Goal: Task Accomplishment & Management: Manage account settings

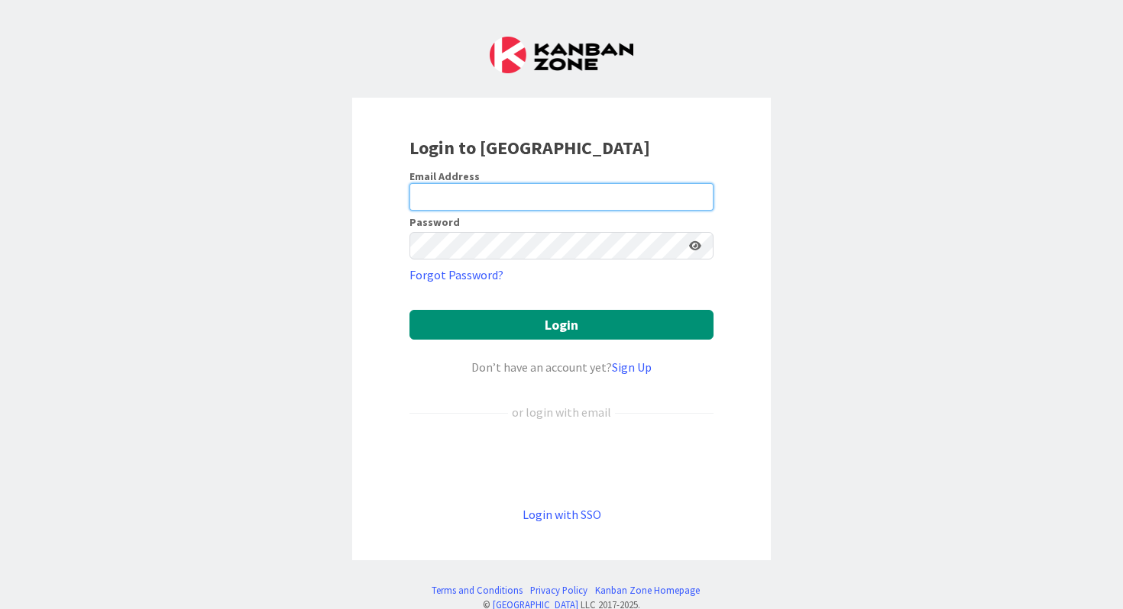
click at [541, 186] on input "email" at bounding box center [561, 196] width 304 height 27
type input "[PERSON_NAME][EMAIL_ADDRESS][DOMAIN_NAME]"
click at [409, 310] on button "Login" at bounding box center [561, 325] width 304 height 30
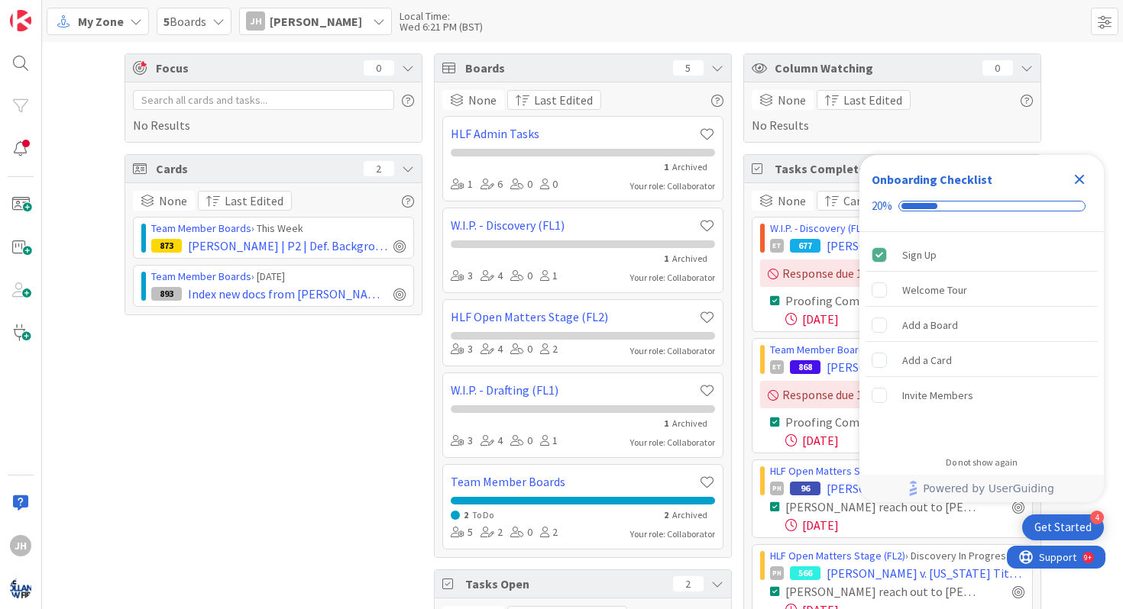
click at [1081, 171] on icon "Close Checklist" at bounding box center [1079, 179] width 18 height 18
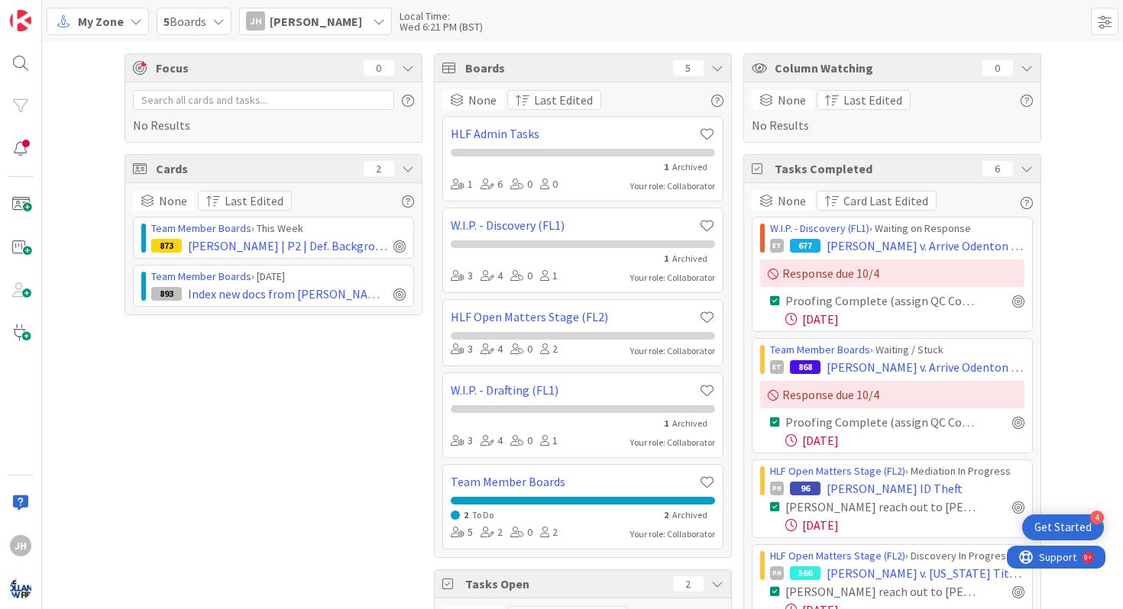
click at [221, 18] on icon at bounding box center [218, 21] width 12 height 12
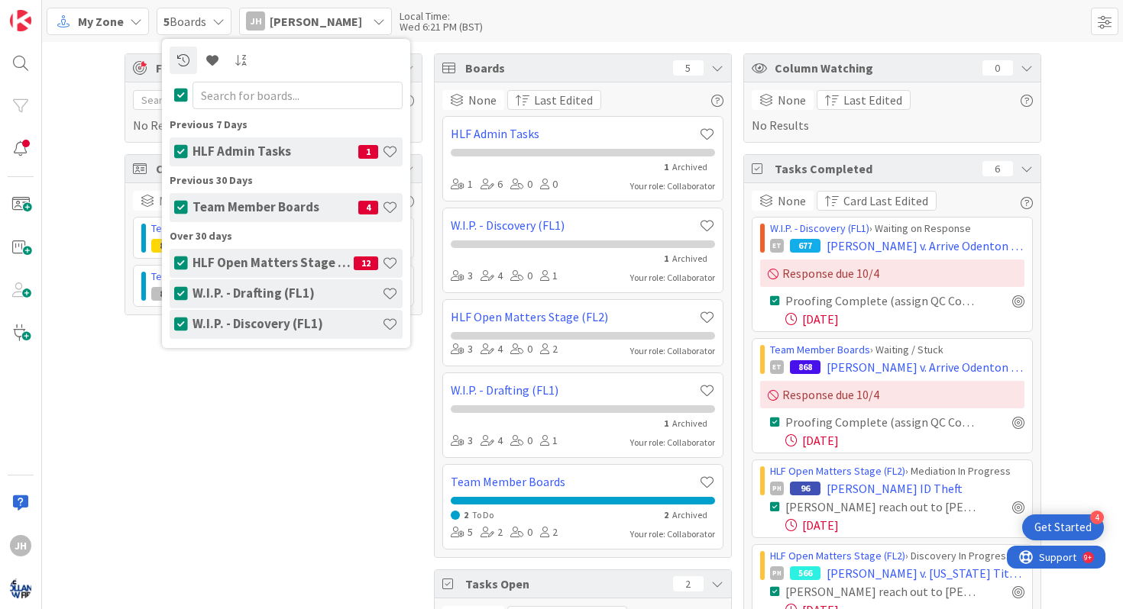
click at [133, 22] on icon at bounding box center [136, 21] width 12 height 12
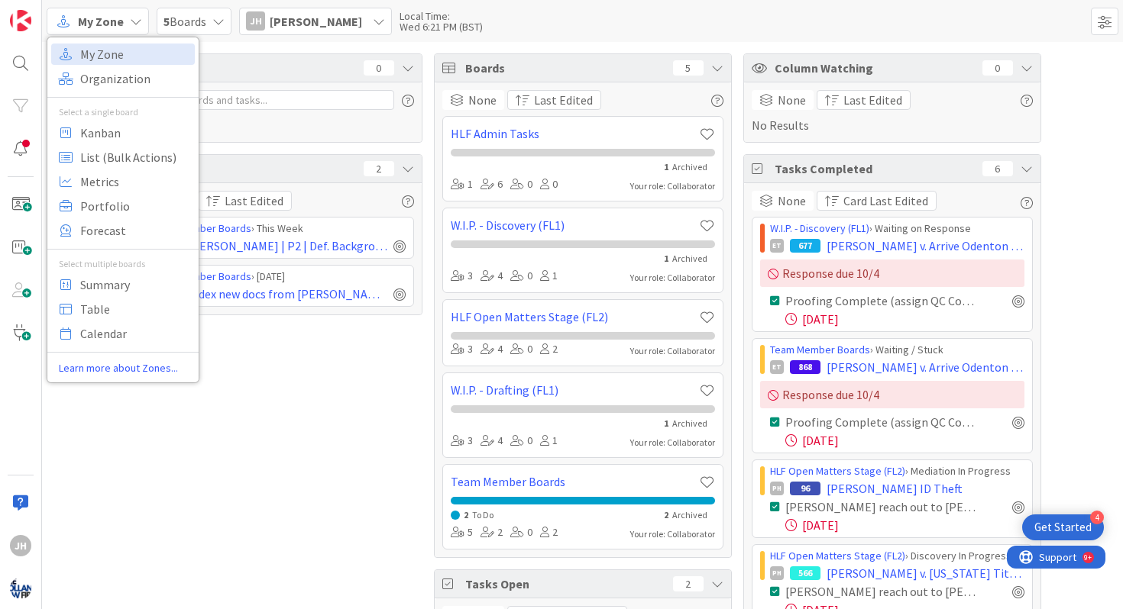
click at [133, 22] on icon at bounding box center [136, 21] width 12 height 12
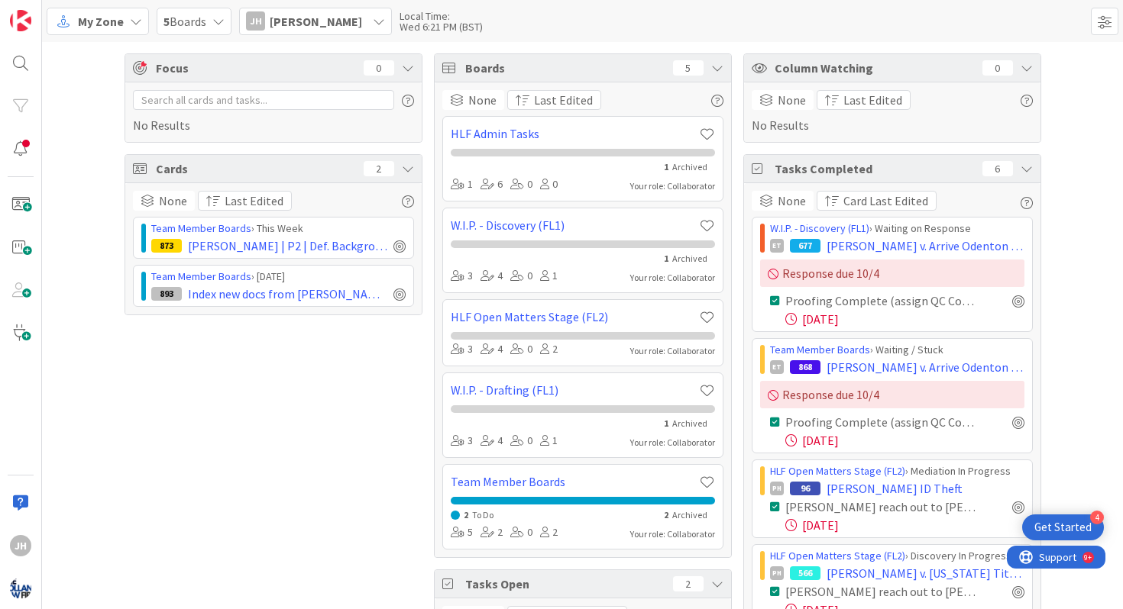
click at [323, 16] on span "[PERSON_NAME]" at bounding box center [316, 21] width 92 height 18
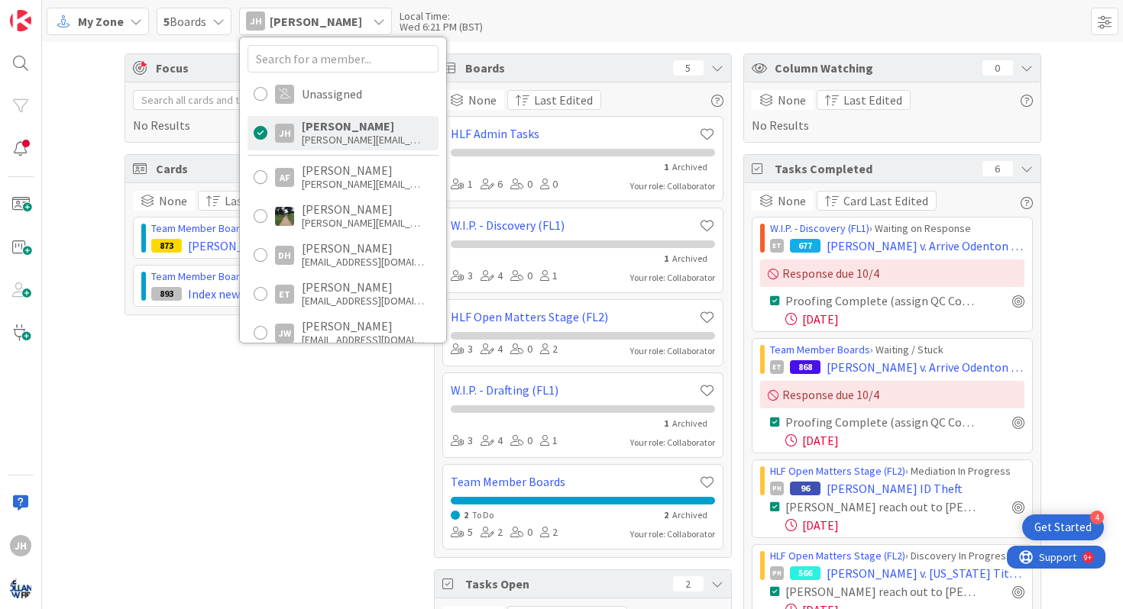
click at [217, 27] on div "5 Boards" at bounding box center [194, 21] width 75 height 27
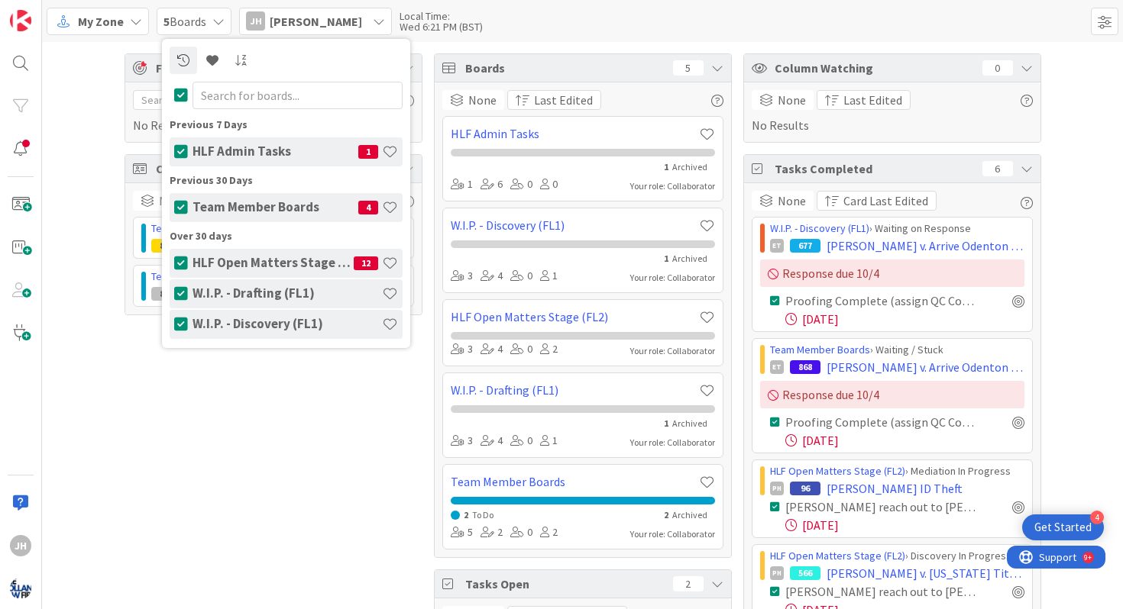
click at [252, 153] on h4 "HLF Admin Tasks" at bounding box center [275, 151] width 166 height 15
click at [102, 243] on div "Focus 0 No Results Cards 2 None Last Edited Team Member Boards › This Week 873 …" at bounding box center [582, 429] width 1081 height 774
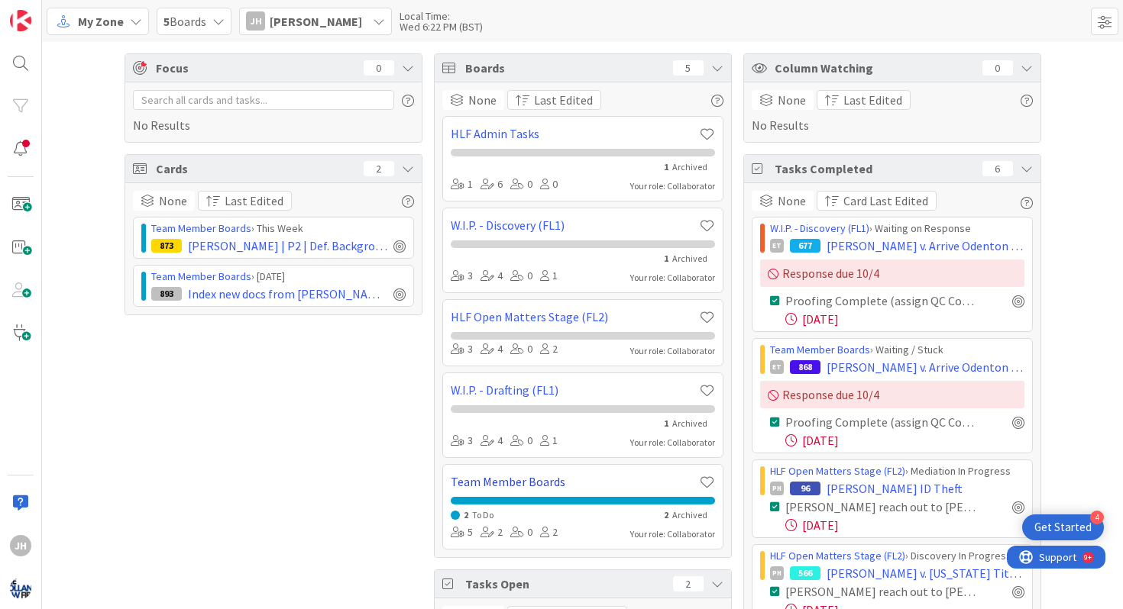
click at [622, 476] on link "Team Member Boards" at bounding box center [575, 482] width 248 height 18
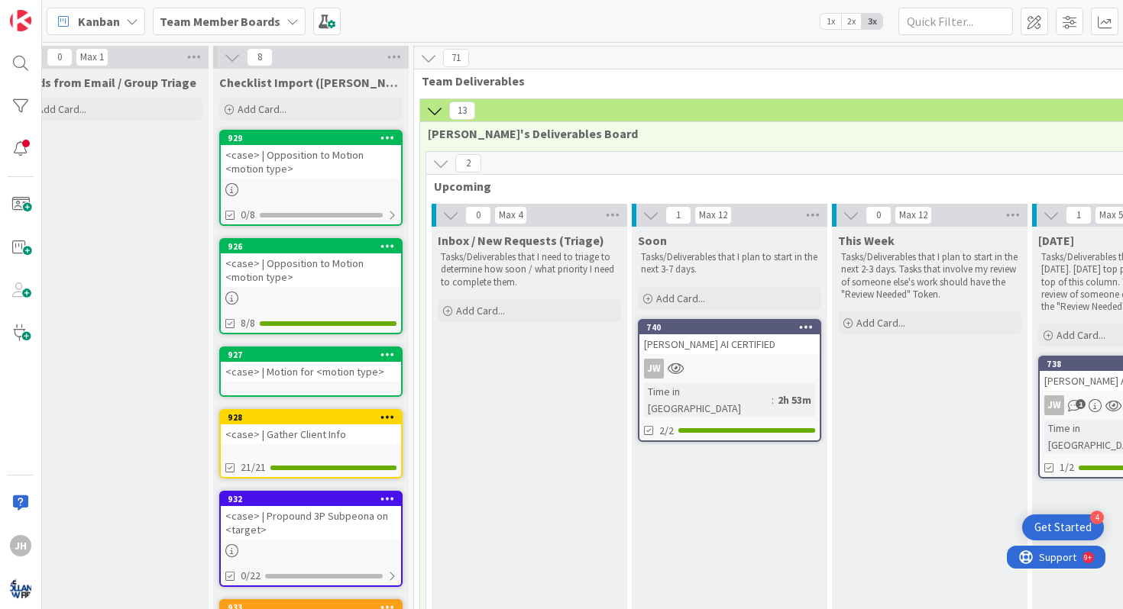
scroll to position [0, 31]
click at [443, 161] on icon at bounding box center [443, 163] width 17 height 17
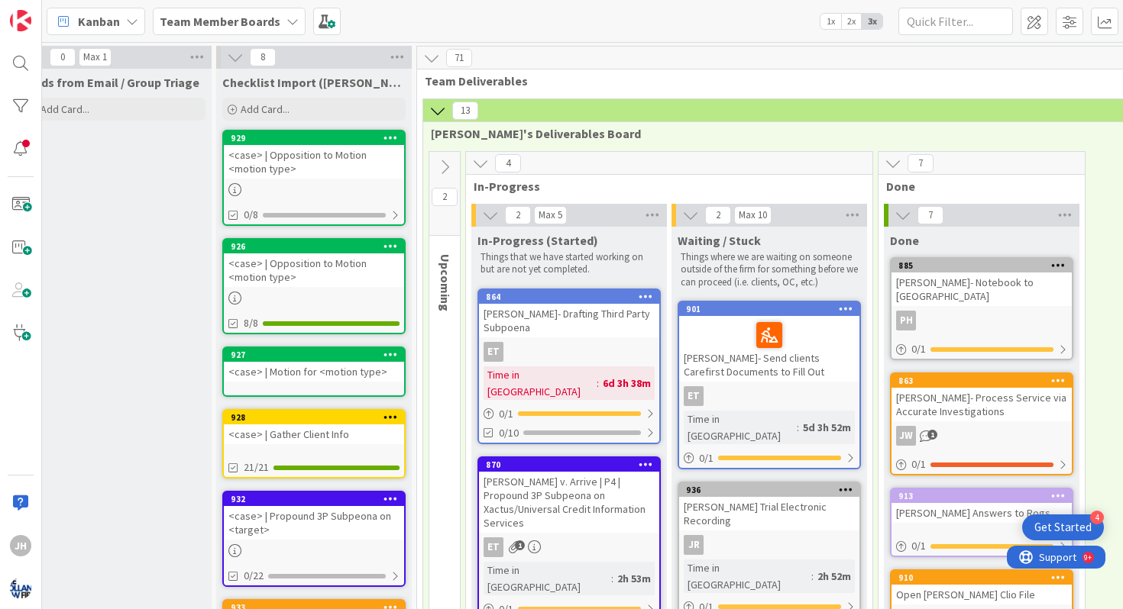
scroll to position [0, 0]
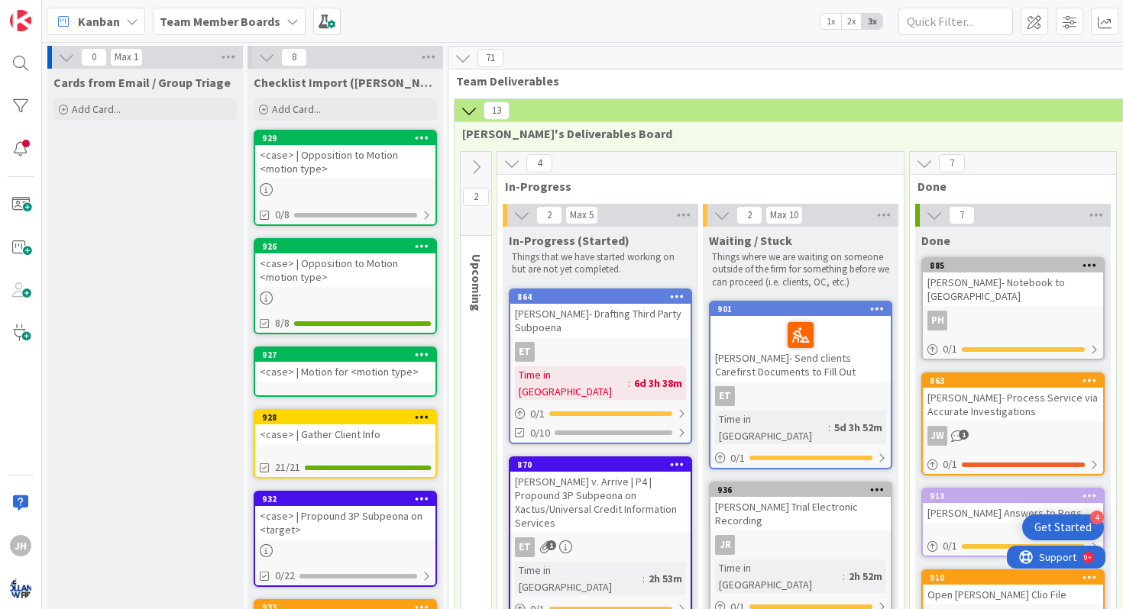
click at [473, 114] on icon at bounding box center [468, 110] width 17 height 17
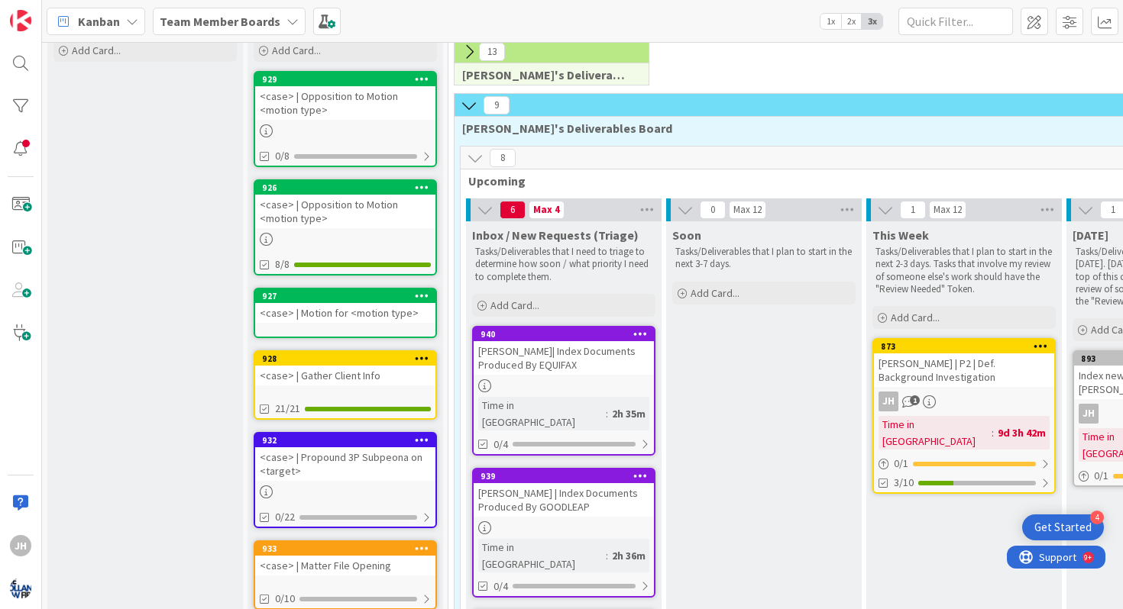
scroll to position [168, 0]
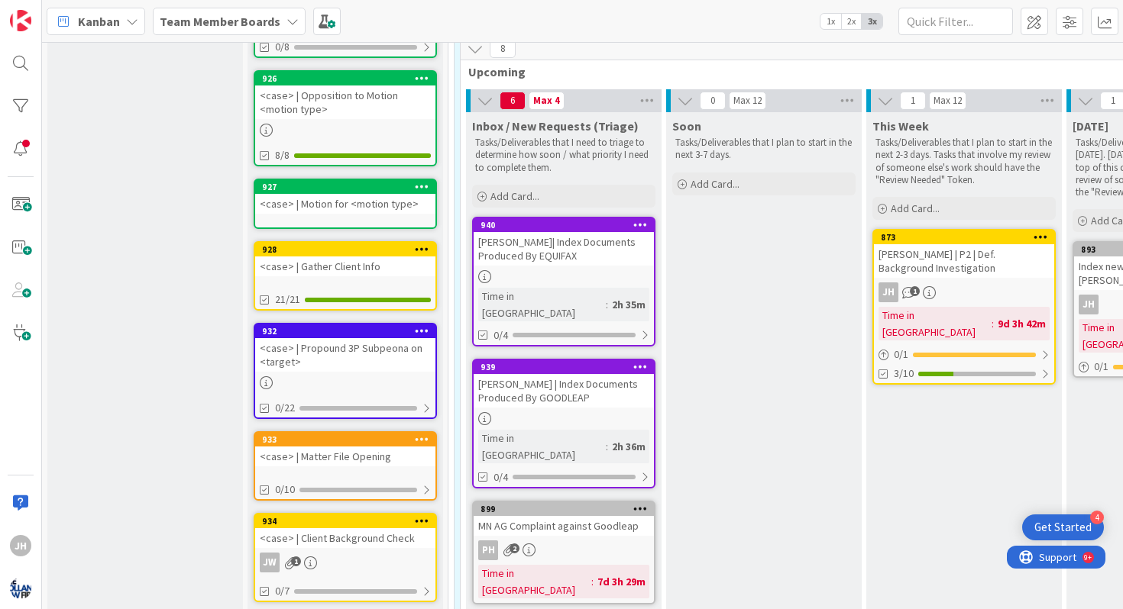
click at [635, 226] on icon at bounding box center [640, 224] width 15 height 11
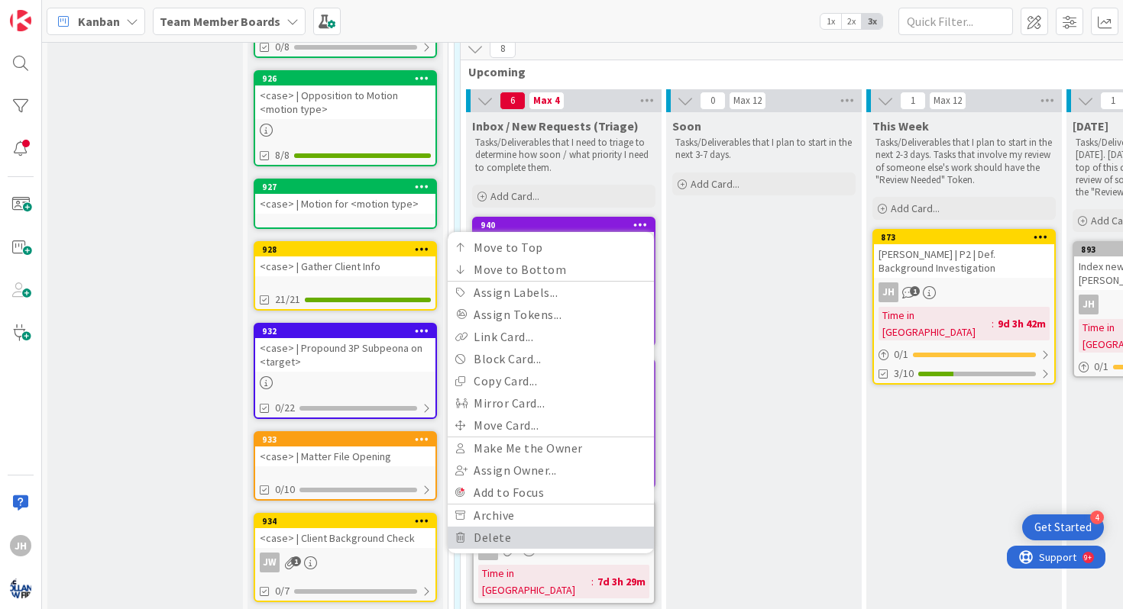
click at [516, 533] on link "Delete" at bounding box center [550, 538] width 206 height 22
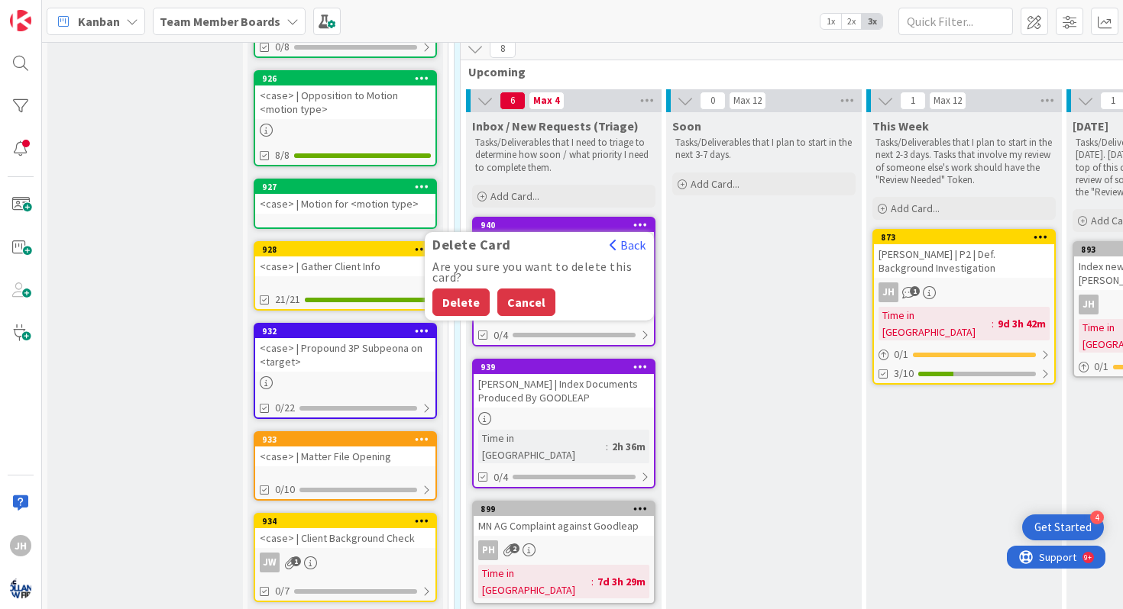
click at [509, 297] on button "Cancel" at bounding box center [526, 302] width 58 height 27
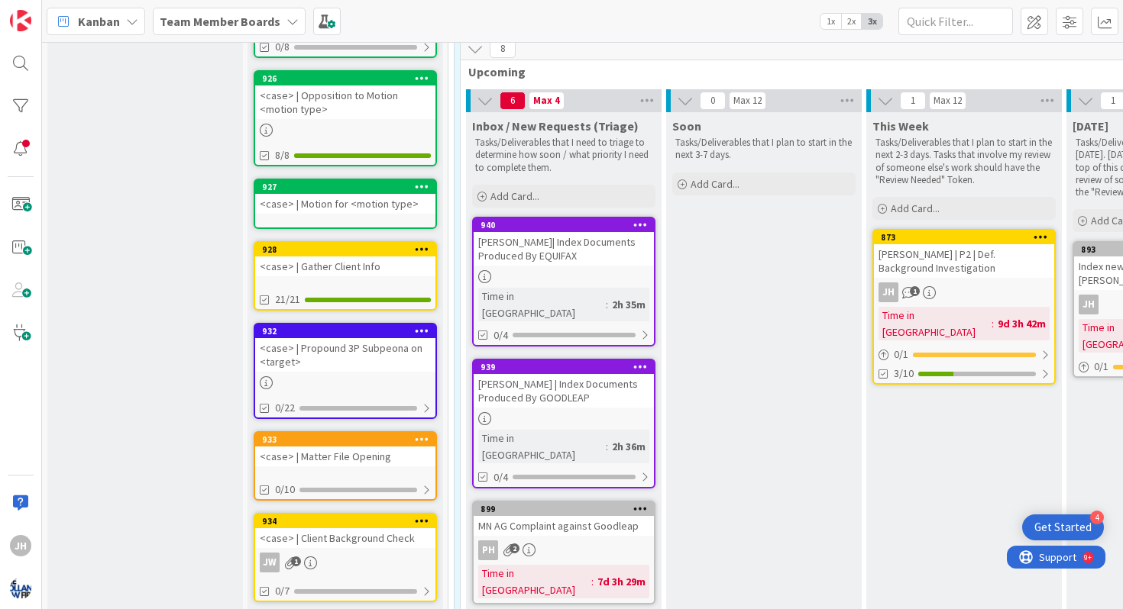
click at [635, 224] on icon at bounding box center [640, 224] width 15 height 11
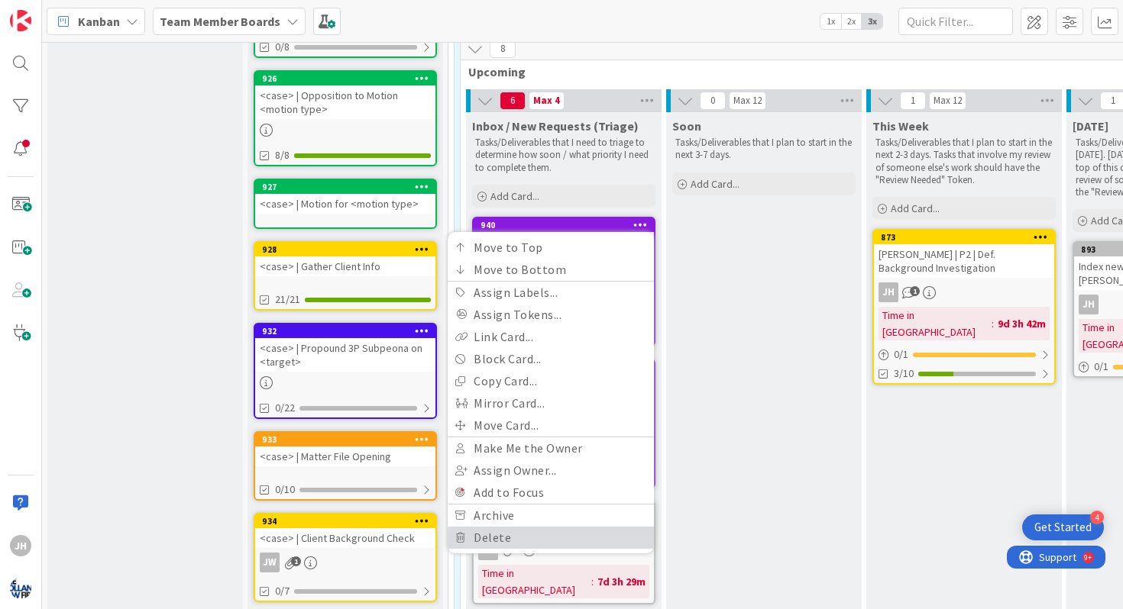
click at [541, 535] on link "Delete" at bounding box center [550, 538] width 206 height 22
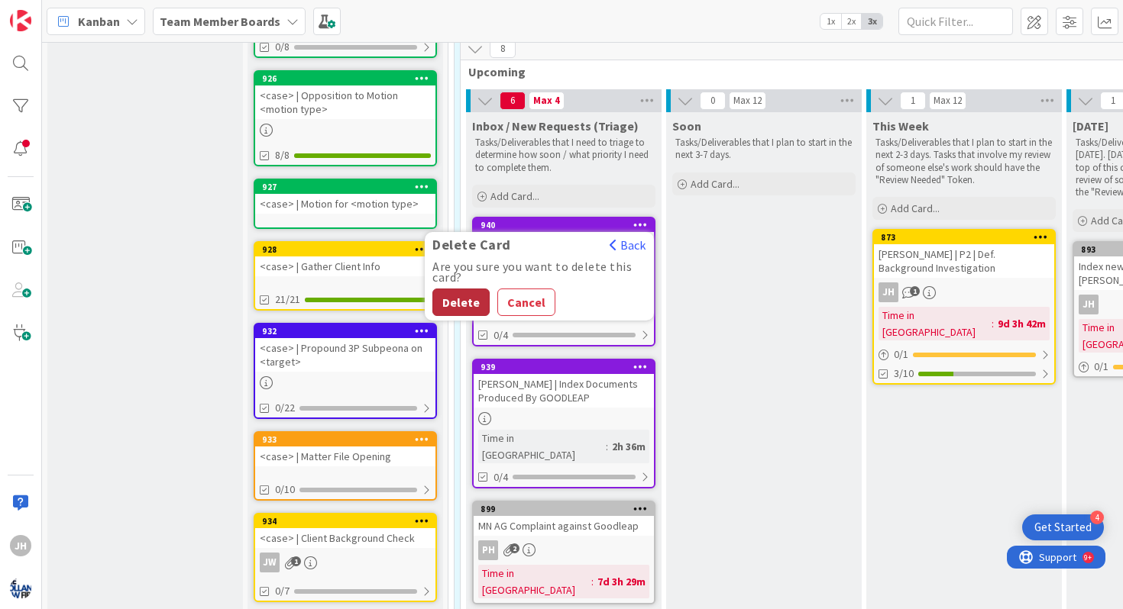
click at [477, 301] on button "Delete" at bounding box center [460, 302] width 57 height 27
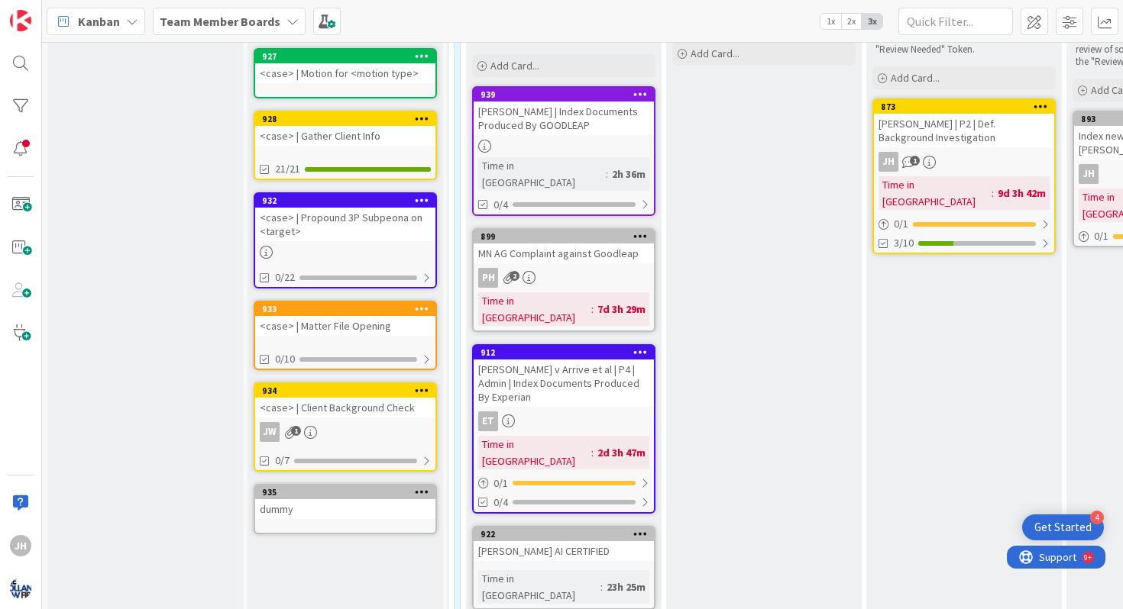
scroll to position [124, 0]
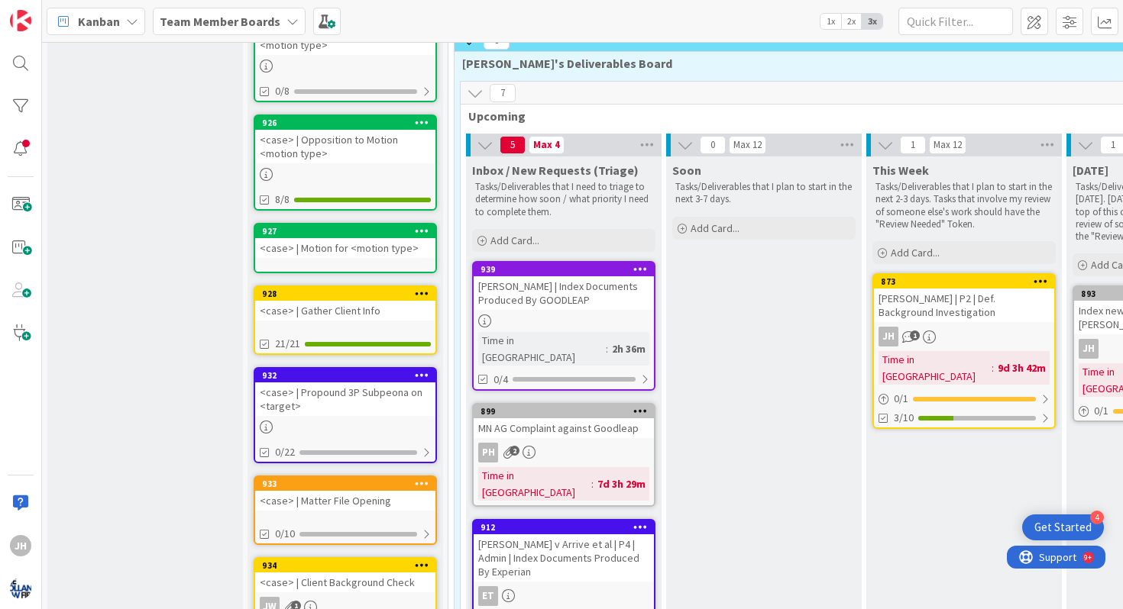
click at [645, 270] on icon at bounding box center [640, 268] width 15 height 11
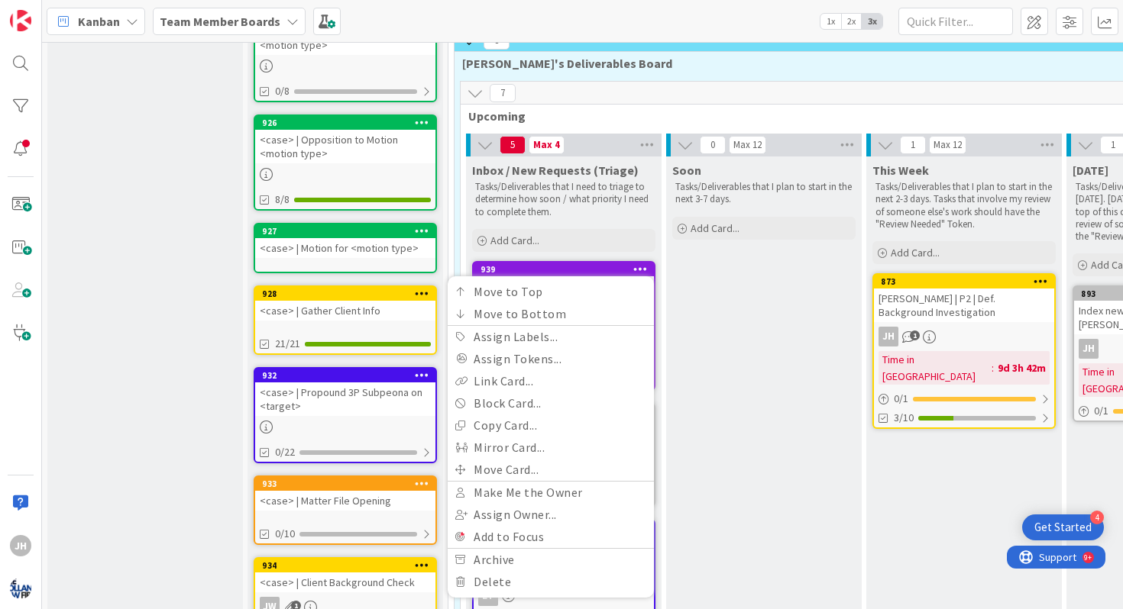
click at [734, 390] on div "Soon Tasks/Deliverables that I plan to start in the next 3-7 days. Add Card..." at bounding box center [763, 525] width 195 height 737
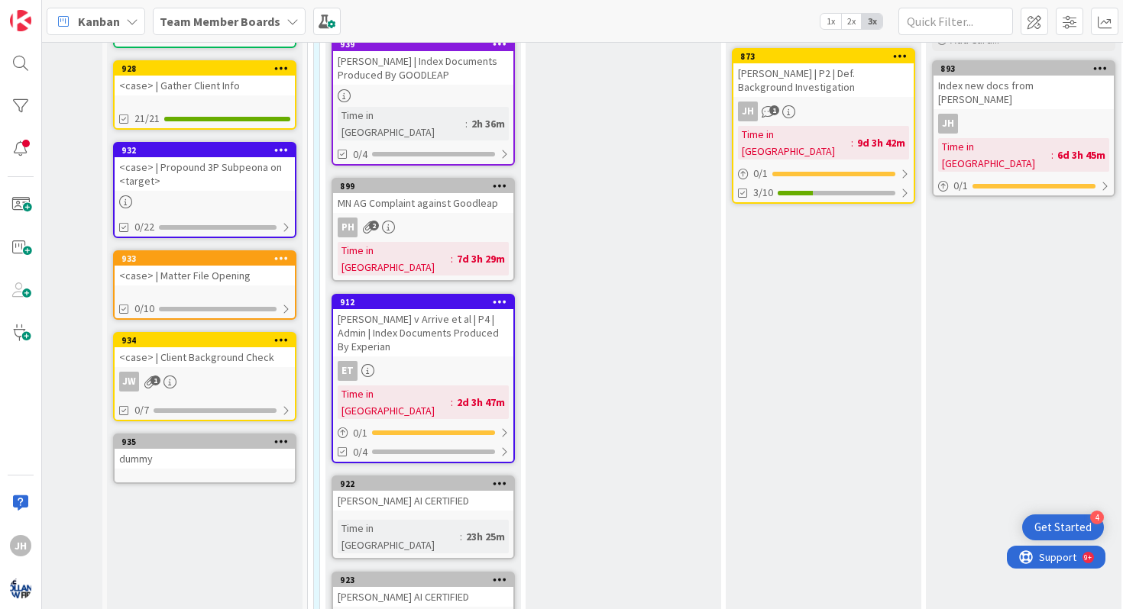
scroll to position [297, 141]
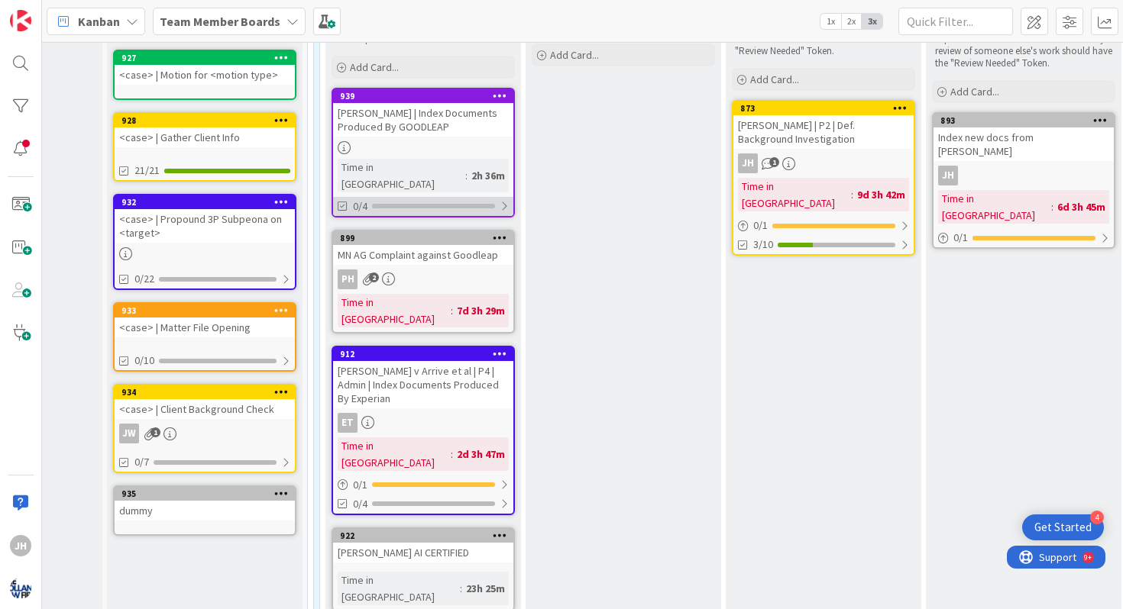
click at [502, 200] on div at bounding box center [503, 206] width 9 height 12
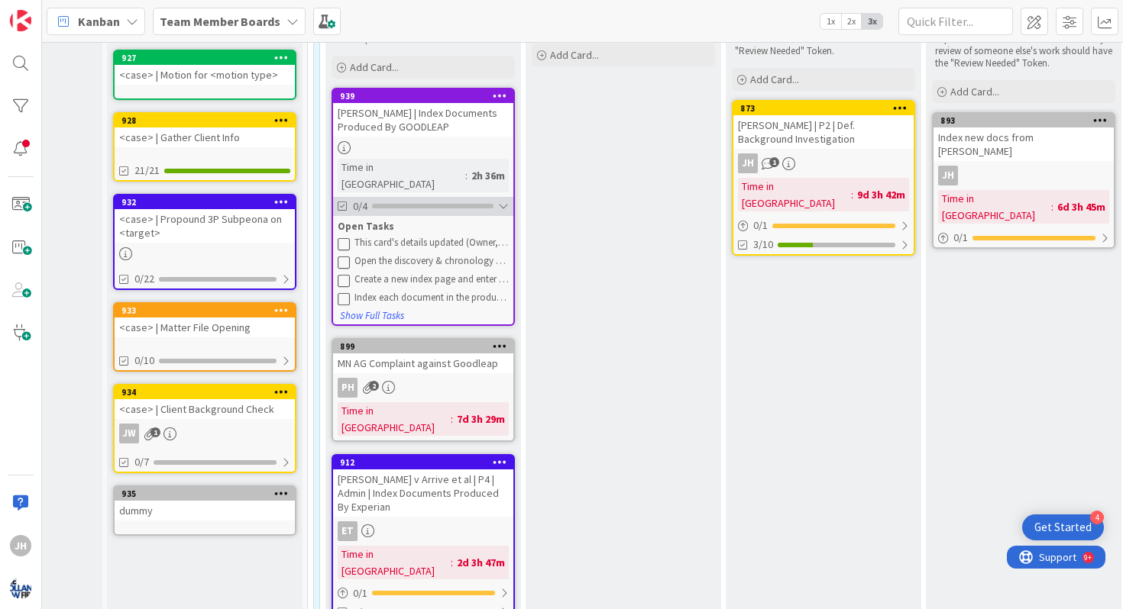
click at [486, 197] on div "0/4" at bounding box center [423, 206] width 180 height 19
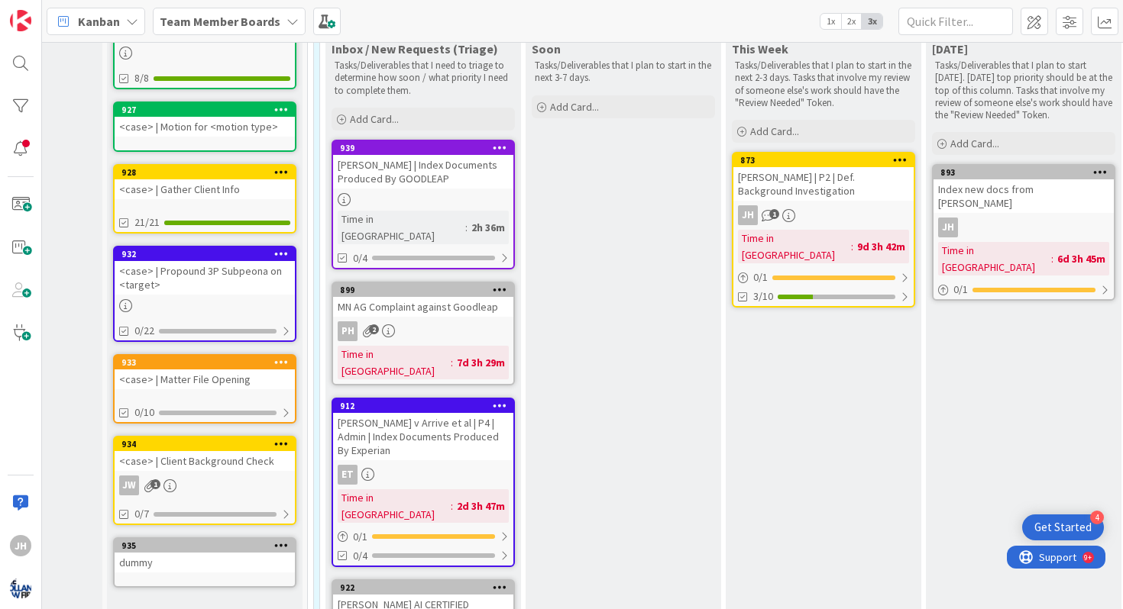
scroll to position [245, 155]
